Goal: Task Accomplishment & Management: Manage account settings

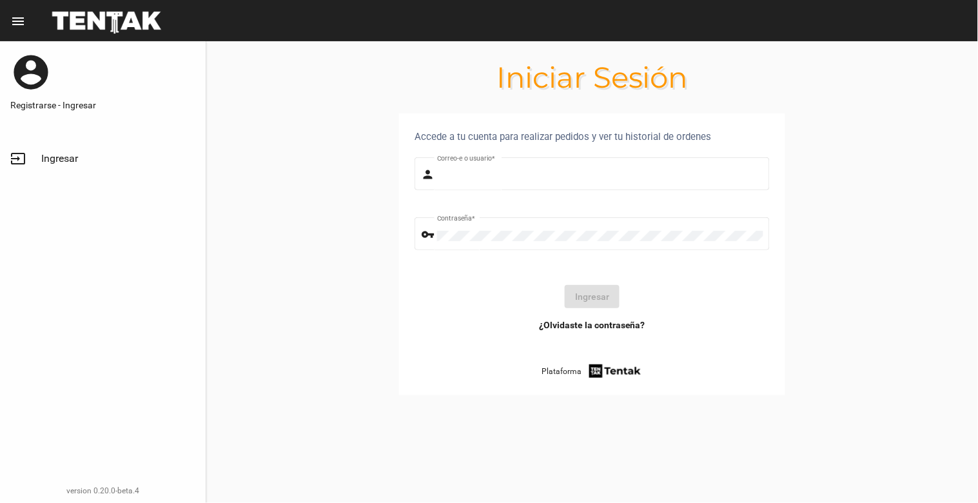
type input "natalialabancz@hotmail.com"
click at [604, 299] on button "Ingresar" at bounding box center [592, 296] width 55 height 23
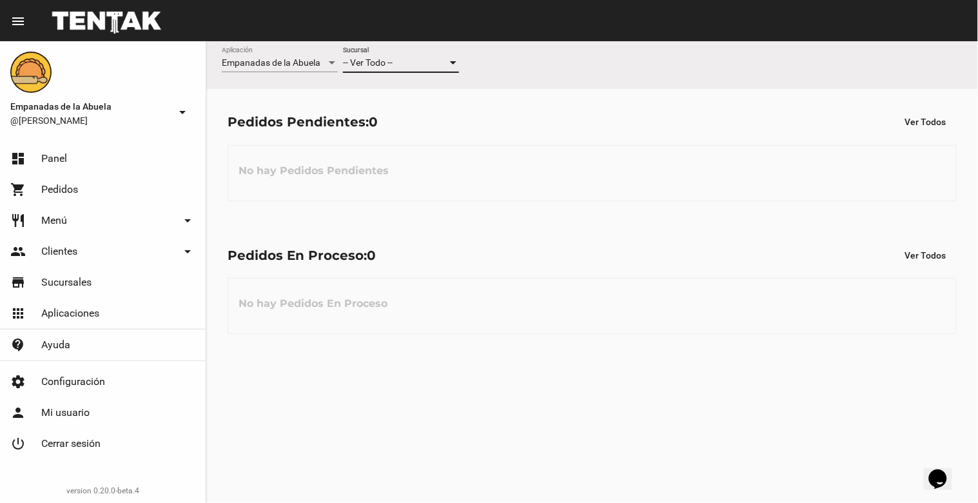
click at [455, 63] on div at bounding box center [453, 62] width 6 height 3
click at [433, 115] on span "Lomas de Zamora" at bounding box center [401, 117] width 116 height 27
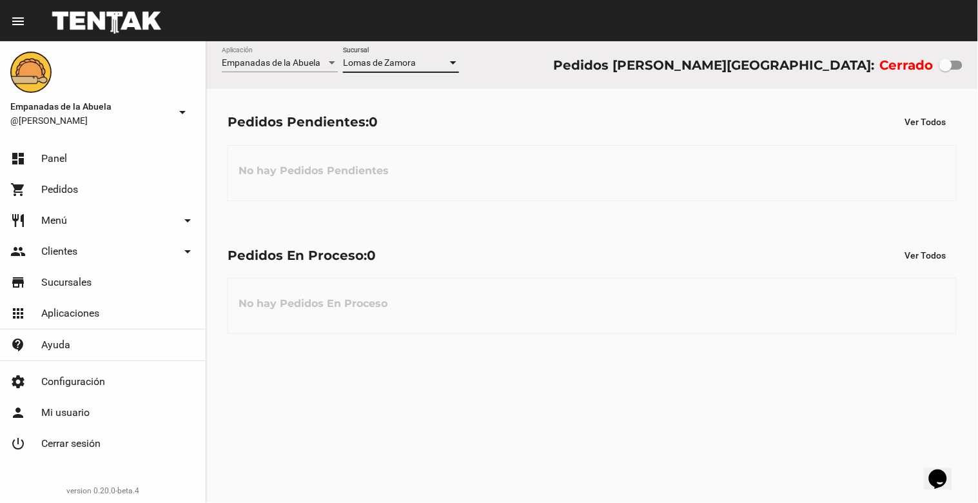
click at [947, 69] on div at bounding box center [946, 65] width 13 height 13
click at [946, 70] on input "checkbox" at bounding box center [945, 70] width 1 height 1
checkbox input "true"
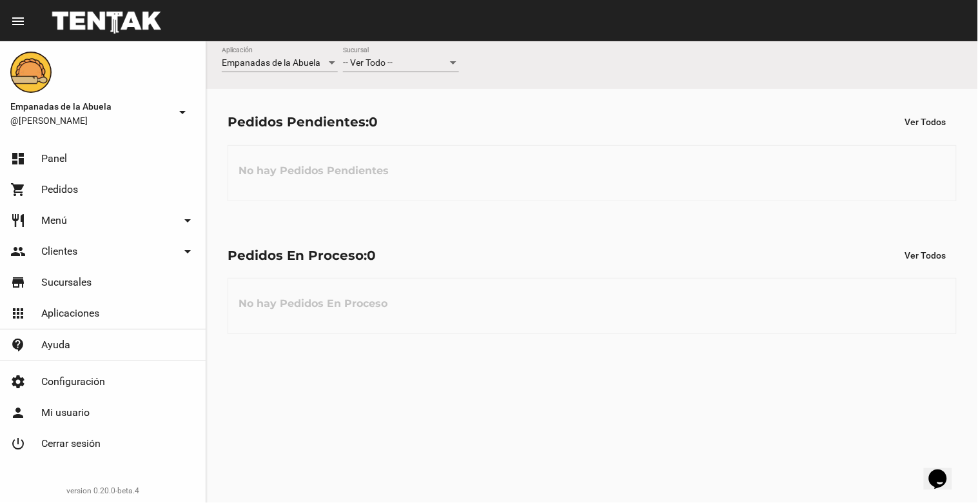
click at [456, 66] on div at bounding box center [454, 63] width 12 height 10
click at [444, 117] on span "Lomas de Zamora" at bounding box center [401, 117] width 116 height 27
